Goal: Task Accomplishment & Management: Manage account settings

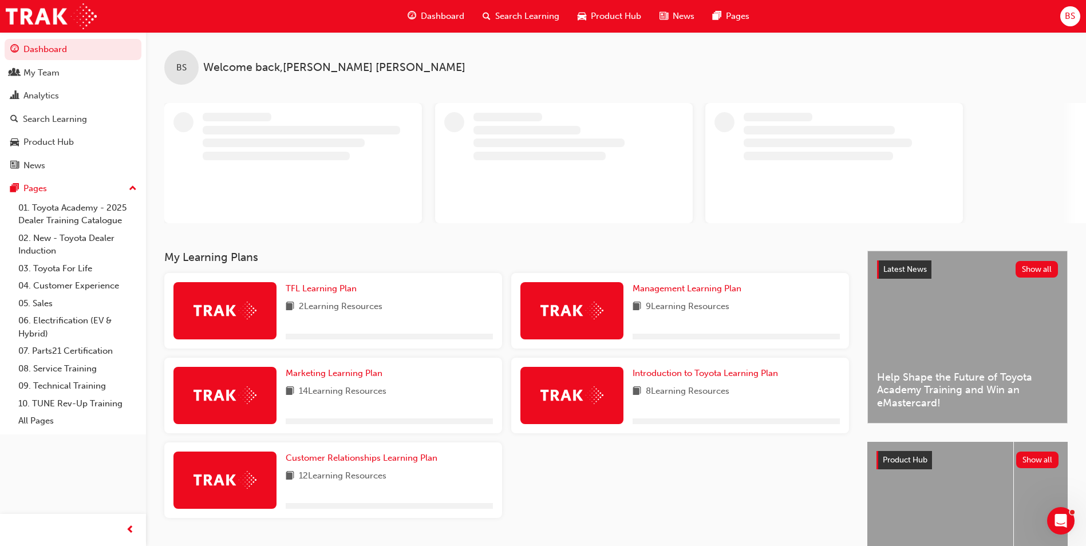
click at [1065, 19] on span "BS" at bounding box center [1070, 16] width 10 height 13
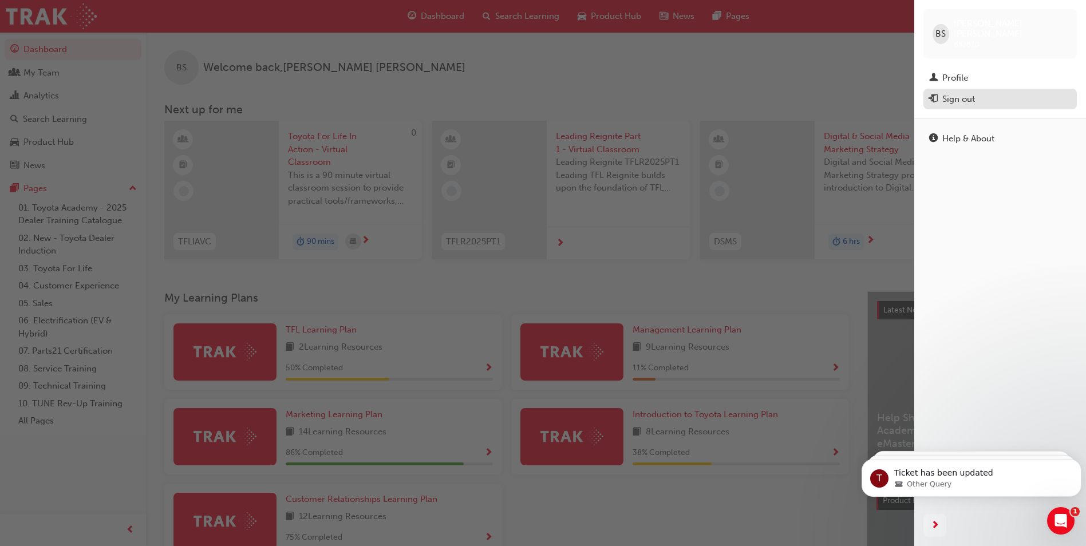
click at [959, 92] on div "Sign out" at bounding box center [1000, 99] width 142 height 14
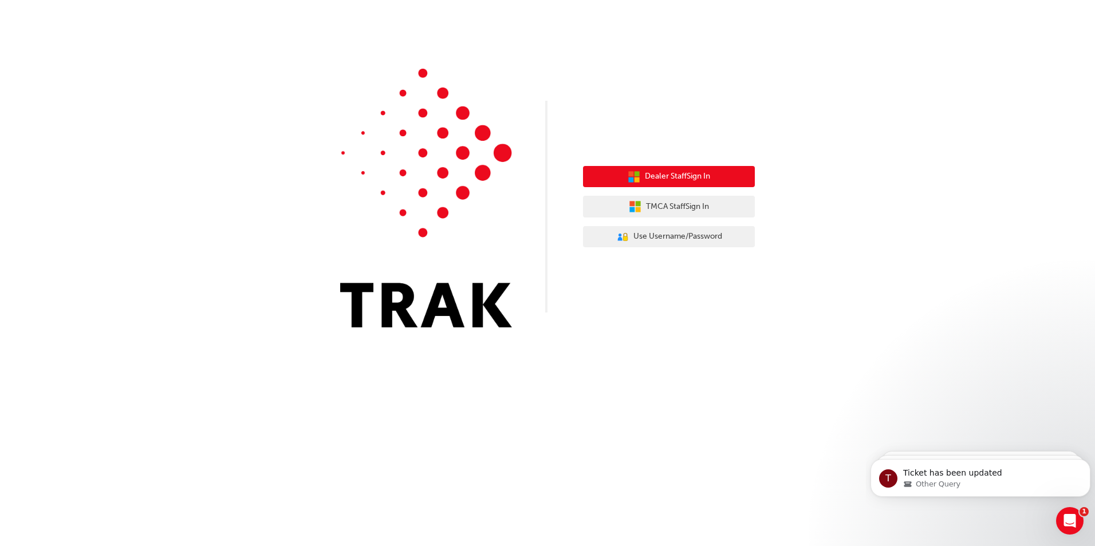
click at [671, 183] on button "Dealer Staff Sign In" at bounding box center [669, 177] width 172 height 22
